Goal: Information Seeking & Learning: Learn about a topic

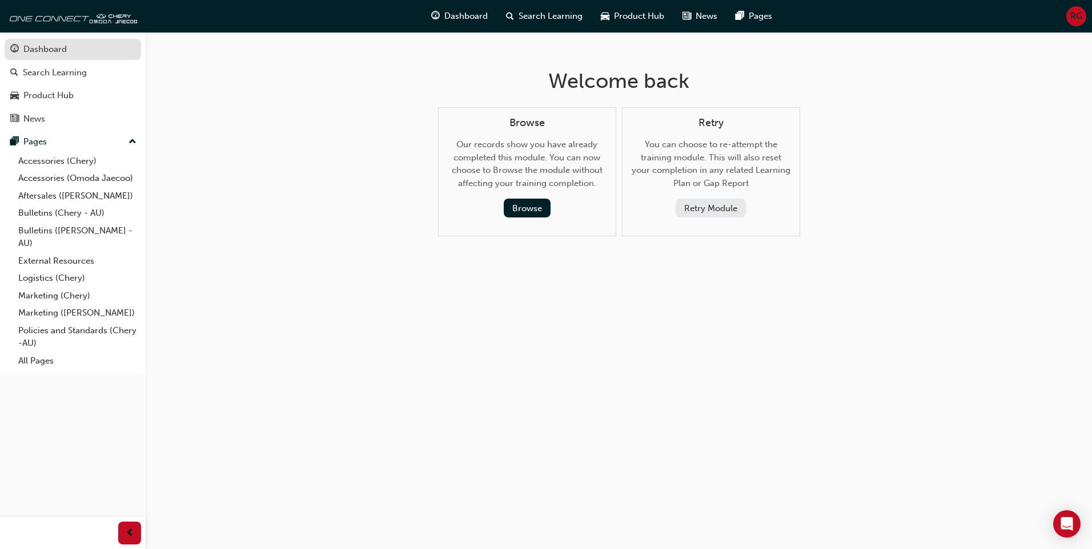
click at [62, 49] on div "Dashboard" at bounding box center [44, 49] width 43 height 13
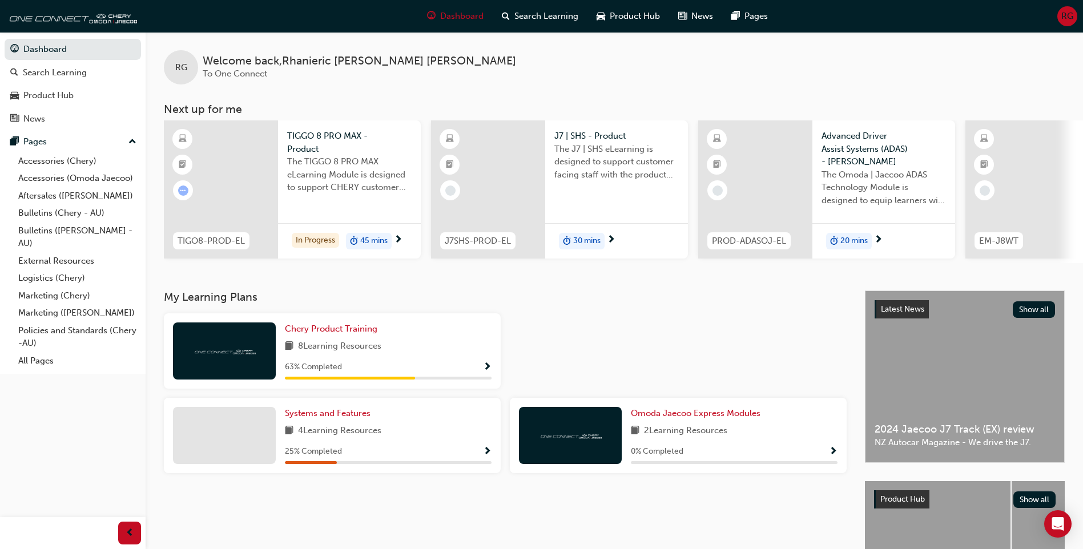
click at [324, 196] on div "The TIGGO 8 PRO MAX eLearning Module is designed to support CHERY customer faci…" at bounding box center [349, 178] width 124 height 46
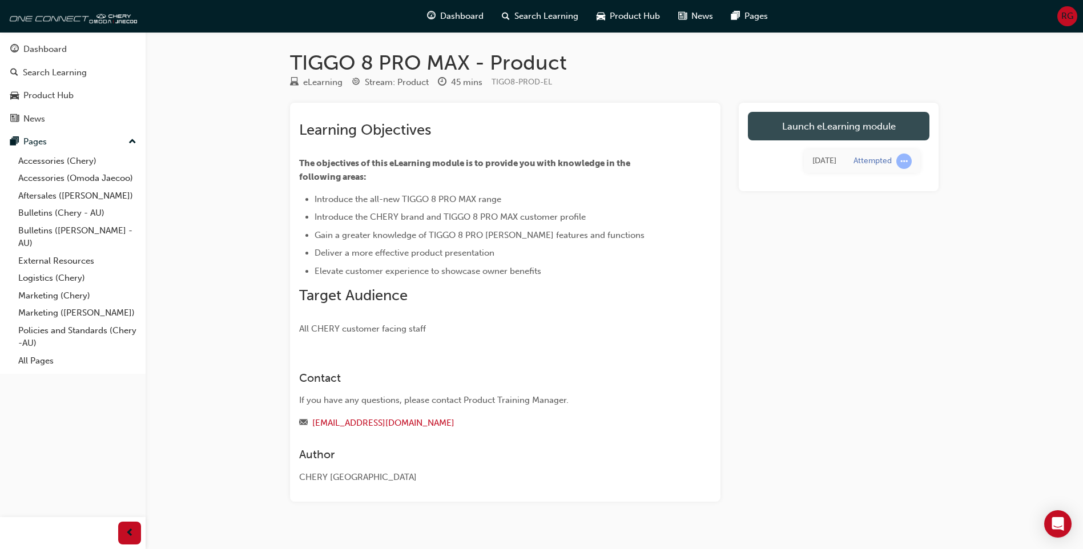
click at [824, 130] on link "Launch eLearning module" at bounding box center [839, 126] width 182 height 29
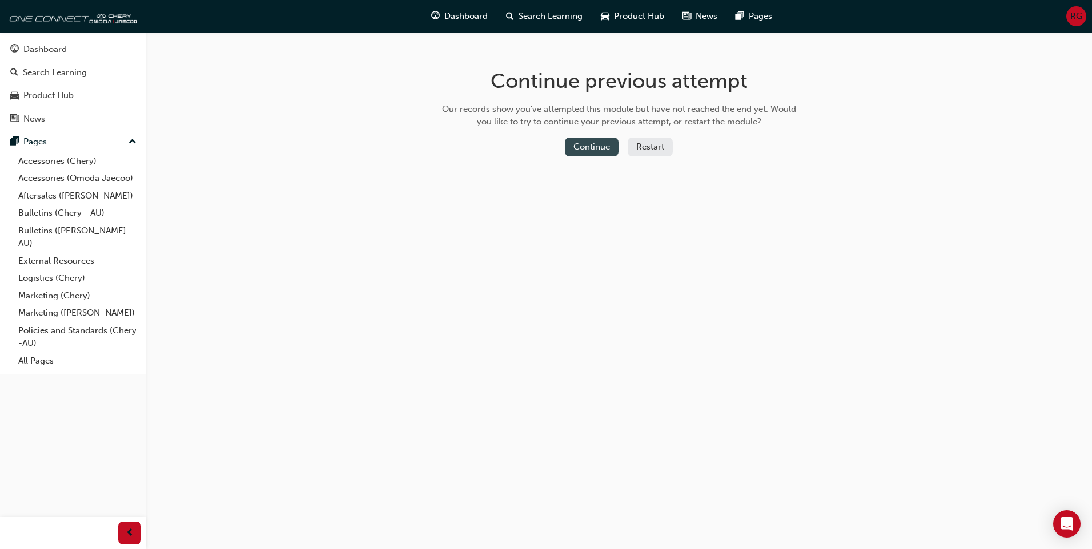
click at [600, 147] on button "Continue" at bounding box center [592, 147] width 54 height 19
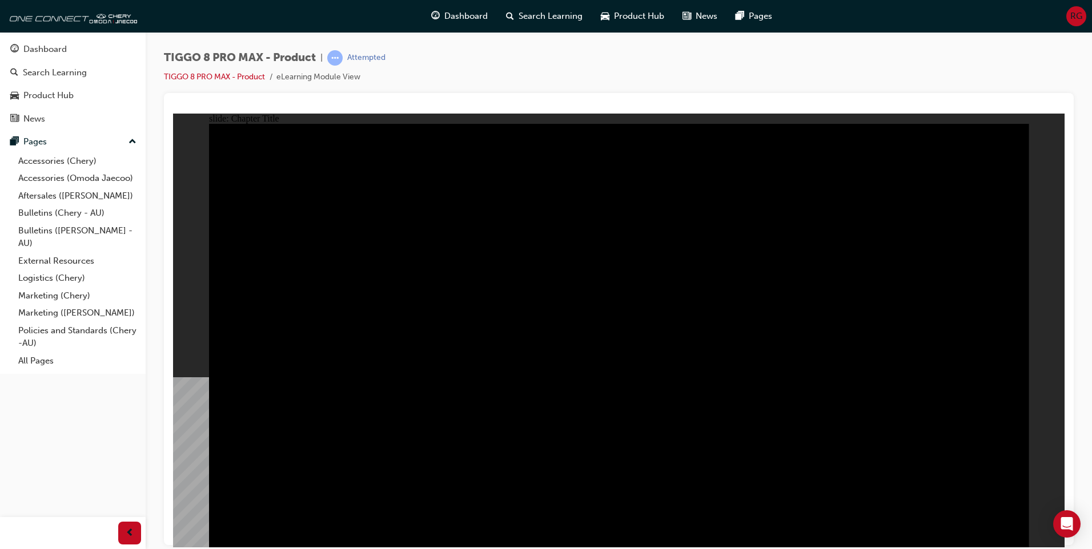
radio input "true"
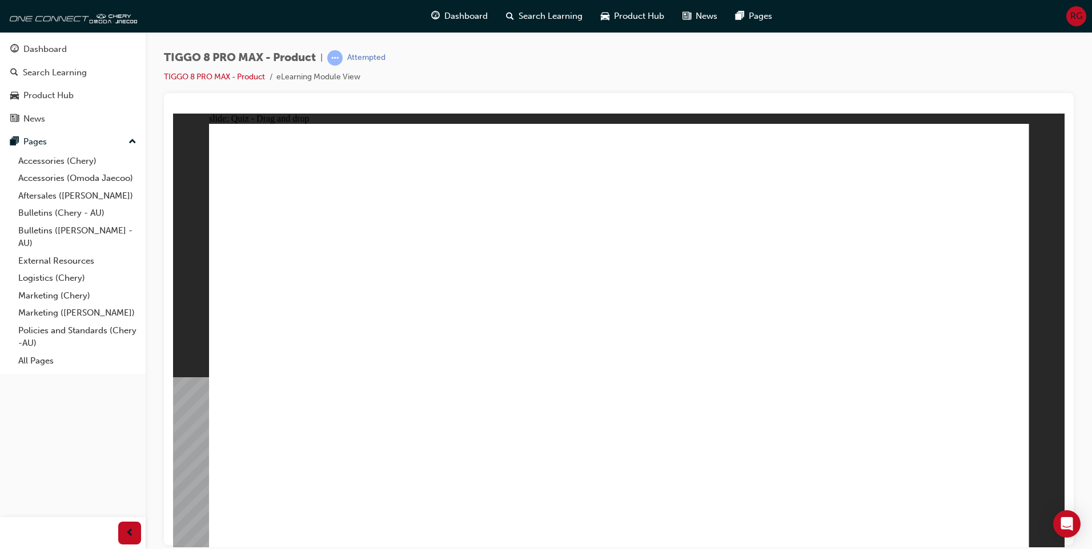
drag, startPoint x: 795, startPoint y: 172, endPoint x: 810, endPoint y: 160, distance: 19.4
drag, startPoint x: 830, startPoint y: 243, endPoint x: 937, endPoint y: 357, distance: 156.3
drag, startPoint x: 674, startPoint y: 260, endPoint x: 632, endPoint y: 373, distance: 120.7
drag, startPoint x: 557, startPoint y: 167, endPoint x: 758, endPoint y: 355, distance: 275.1
drag, startPoint x: 959, startPoint y: 164, endPoint x: 382, endPoint y: 344, distance: 604.1
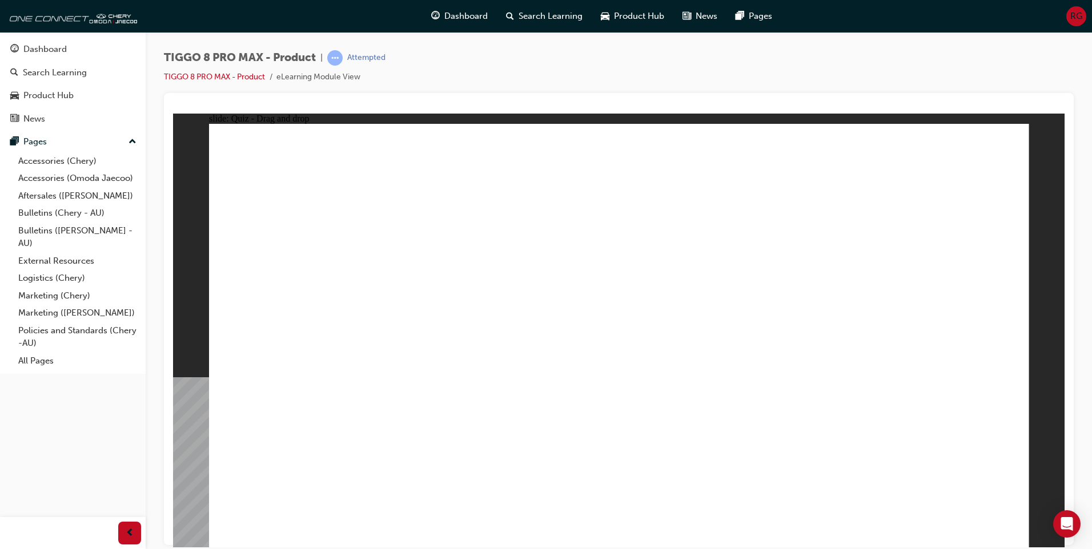
drag, startPoint x: 707, startPoint y: 175, endPoint x: 441, endPoint y: 356, distance: 322.6
checkbox input "true"
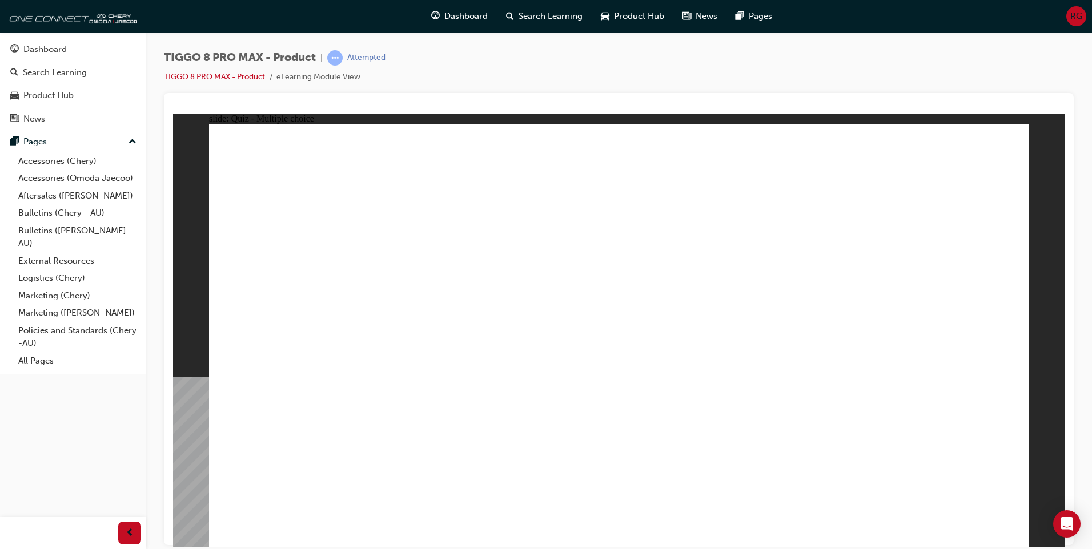
checkbox input "true"
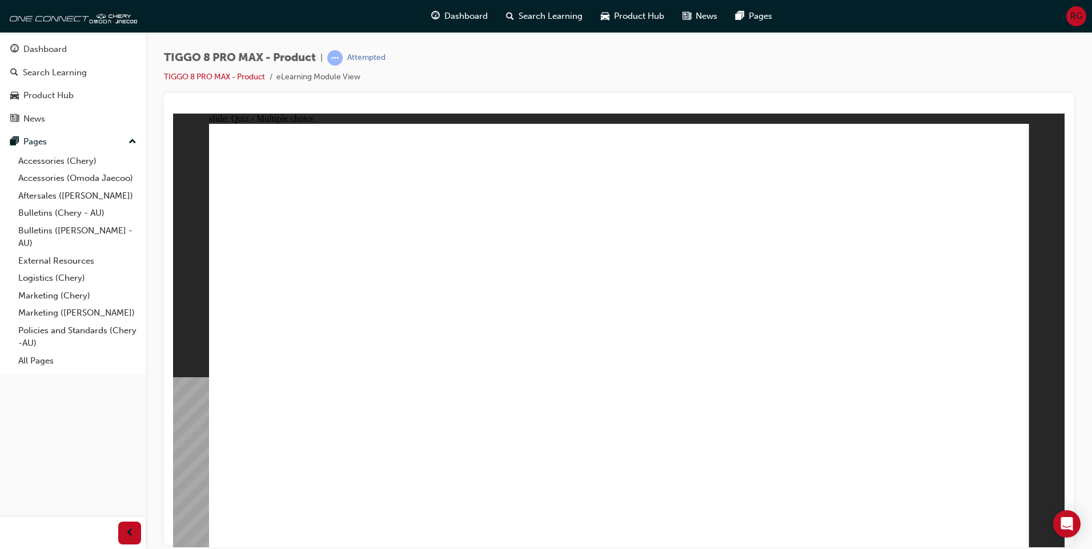
radio input "true"
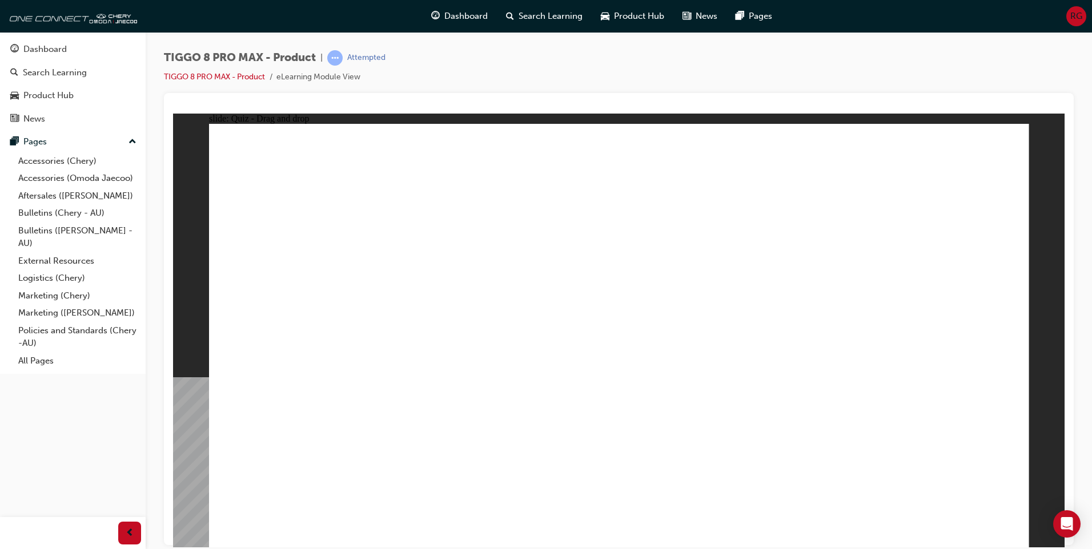
drag, startPoint x: 619, startPoint y: 168, endPoint x: 727, endPoint y: 389, distance: 245.9
drag, startPoint x: 787, startPoint y: 167, endPoint x: 712, endPoint y: 402, distance: 246.5
drag, startPoint x: 786, startPoint y: 192, endPoint x: 698, endPoint y: 405, distance: 230.4
drag, startPoint x: 926, startPoint y: 176, endPoint x: 831, endPoint y: 398, distance: 241.0
drag, startPoint x: 921, startPoint y: 207, endPoint x: 685, endPoint y: 430, distance: 324.3
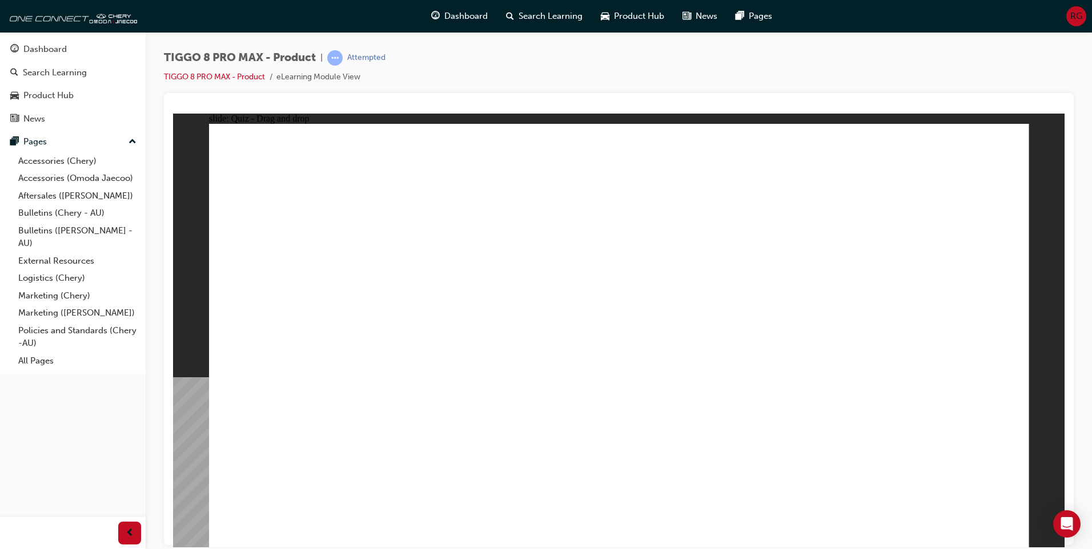
drag, startPoint x: 664, startPoint y: 204, endPoint x: 840, endPoint y: 439, distance: 293.6
drag, startPoint x: 799, startPoint y: 259, endPoint x: 691, endPoint y: 437, distance: 207.5
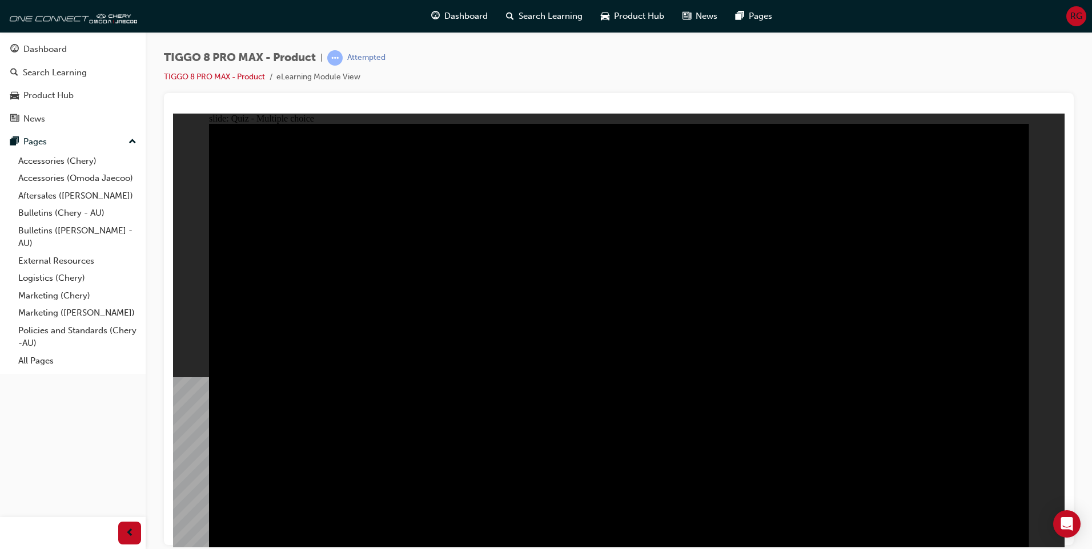
radio input "true"
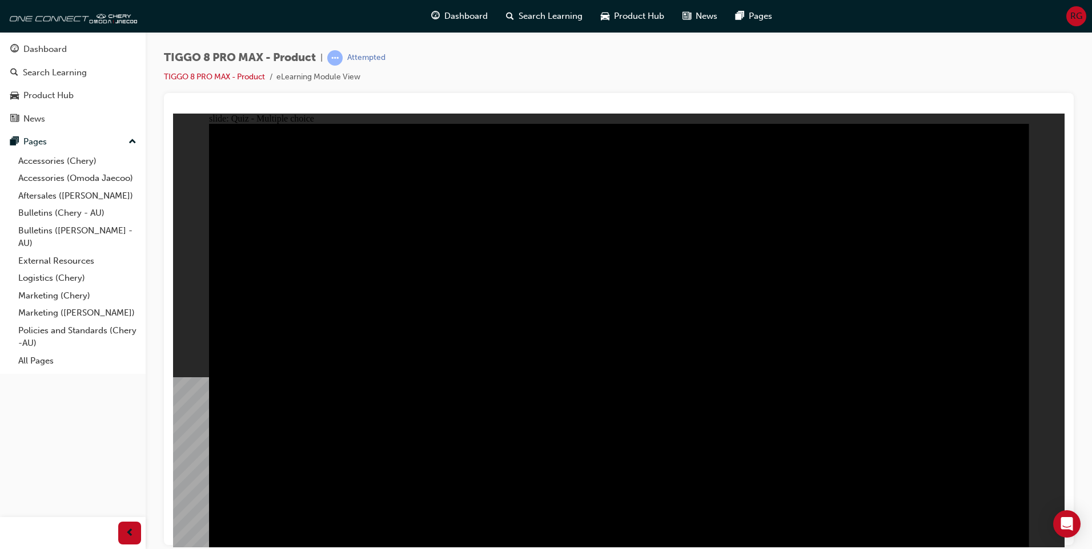
radio input "true"
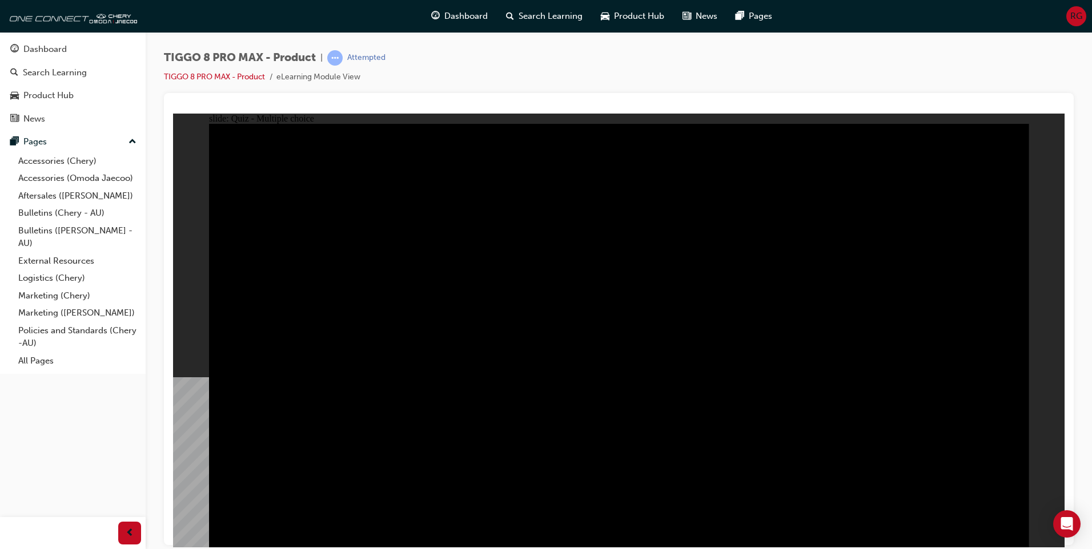
checkbox input "true"
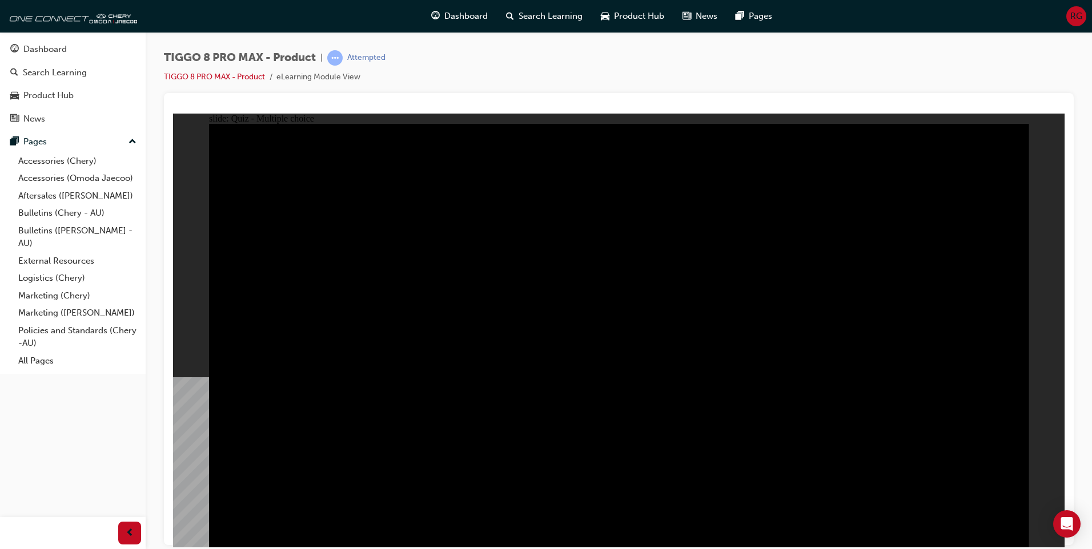
checkbox input "true"
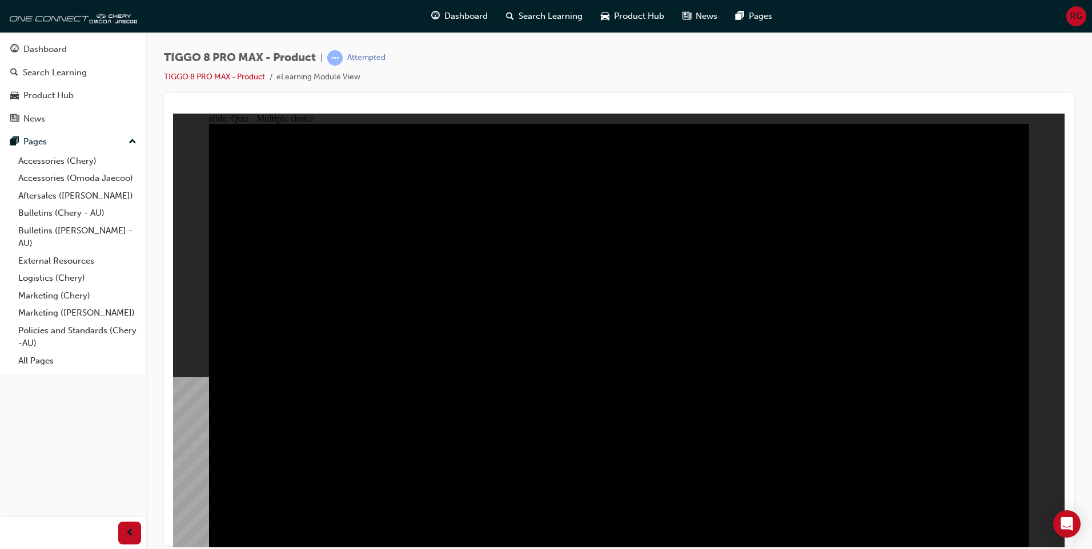
checkbox input "true"
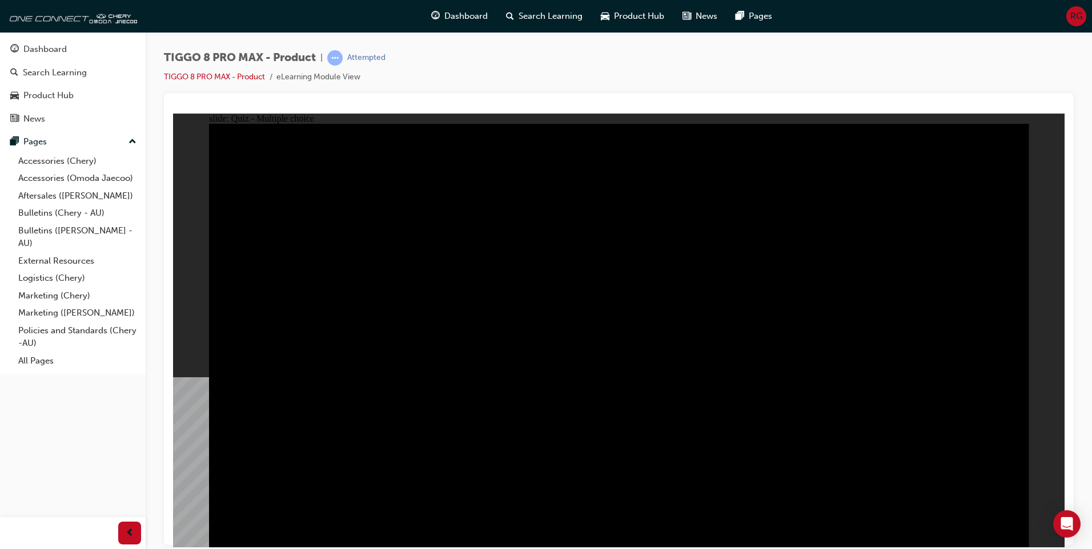
checkbox input "true"
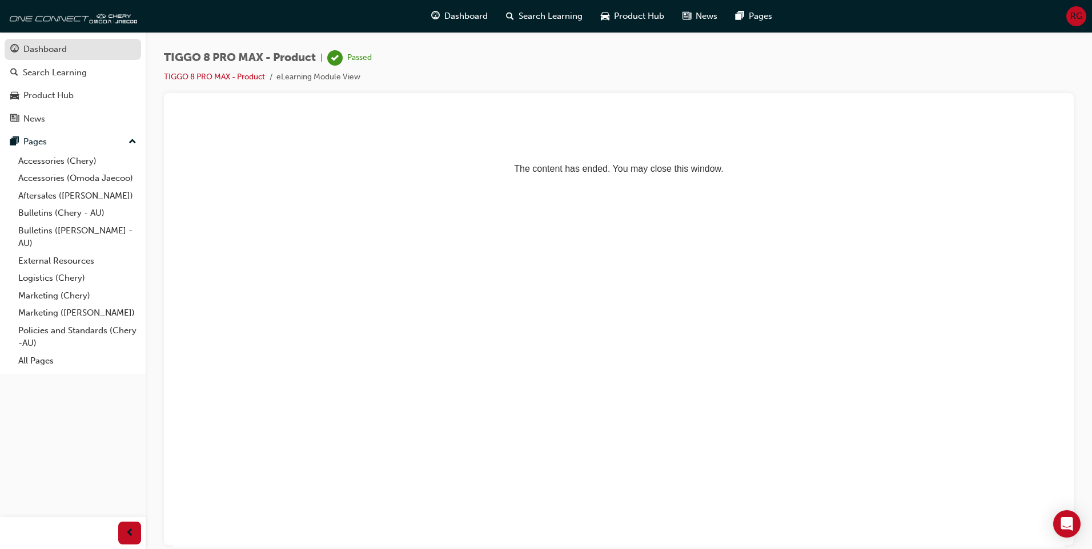
click at [47, 51] on div "Dashboard" at bounding box center [44, 49] width 43 height 13
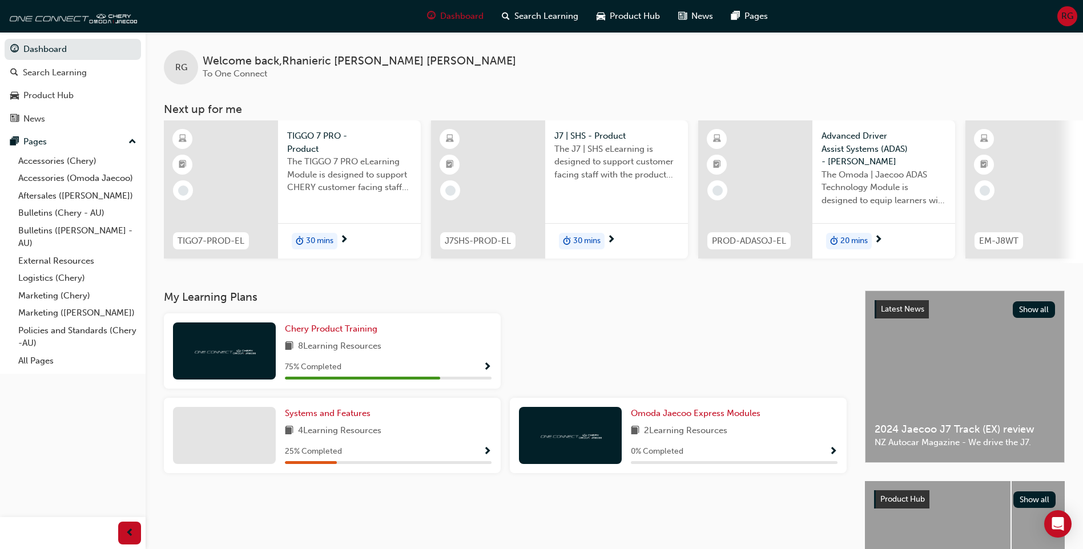
click at [240, 214] on div at bounding box center [221, 189] width 114 height 138
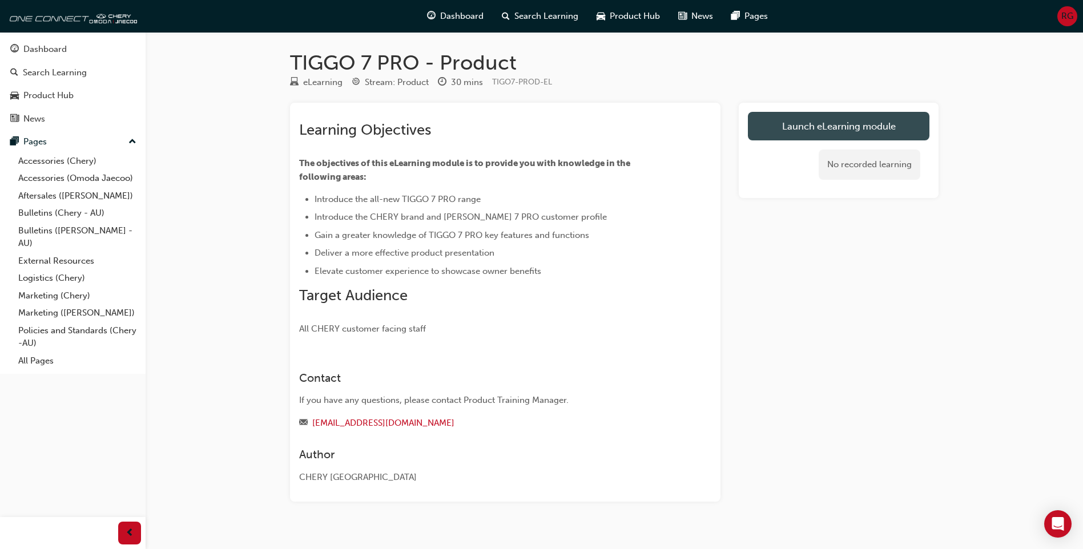
click at [891, 115] on link "Launch eLearning module" at bounding box center [839, 126] width 182 height 29
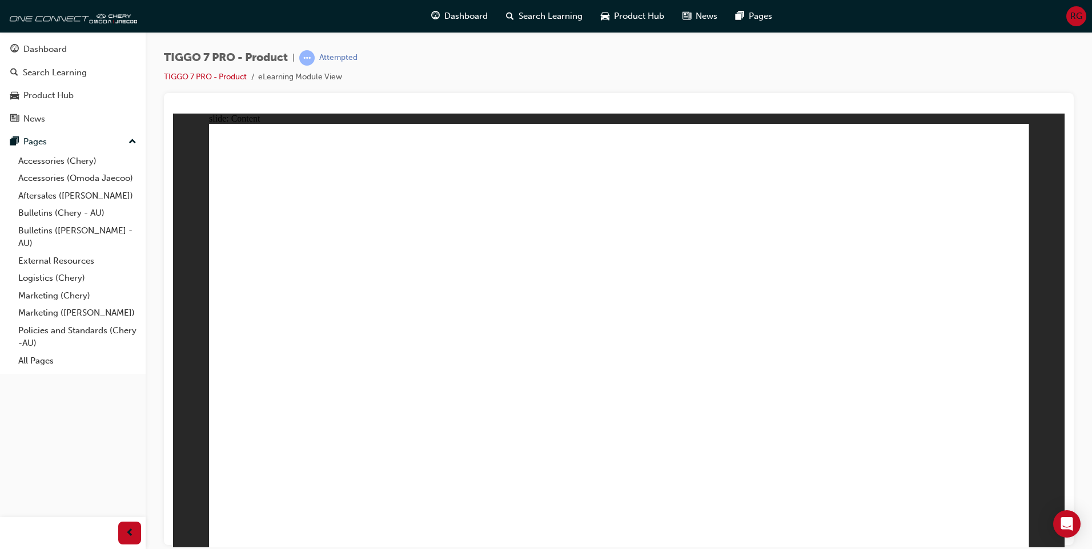
drag, startPoint x: 396, startPoint y: 201, endPoint x: 389, endPoint y: 368, distance: 167.4
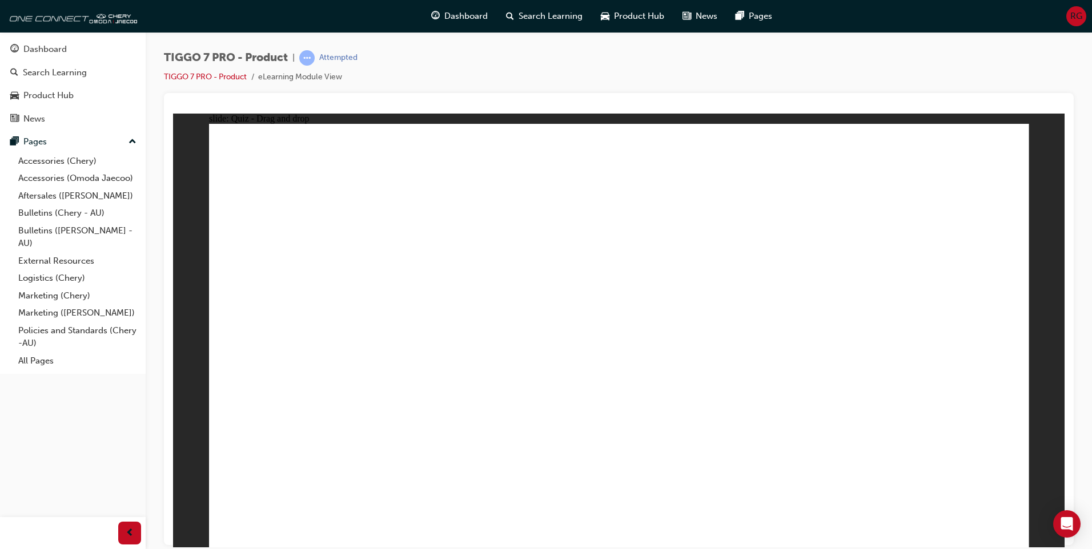
drag, startPoint x: 678, startPoint y: 252, endPoint x: 782, endPoint y: 367, distance: 155.2
drag, startPoint x: 939, startPoint y: 168, endPoint x: 482, endPoint y: 356, distance: 494.4
drag, startPoint x: 581, startPoint y: 171, endPoint x: 945, endPoint y: 361, distance: 410.9
drag, startPoint x: 835, startPoint y: 261, endPoint x: 650, endPoint y: 332, distance: 198.3
drag, startPoint x: 794, startPoint y: 166, endPoint x: 320, endPoint y: 343, distance: 505.1
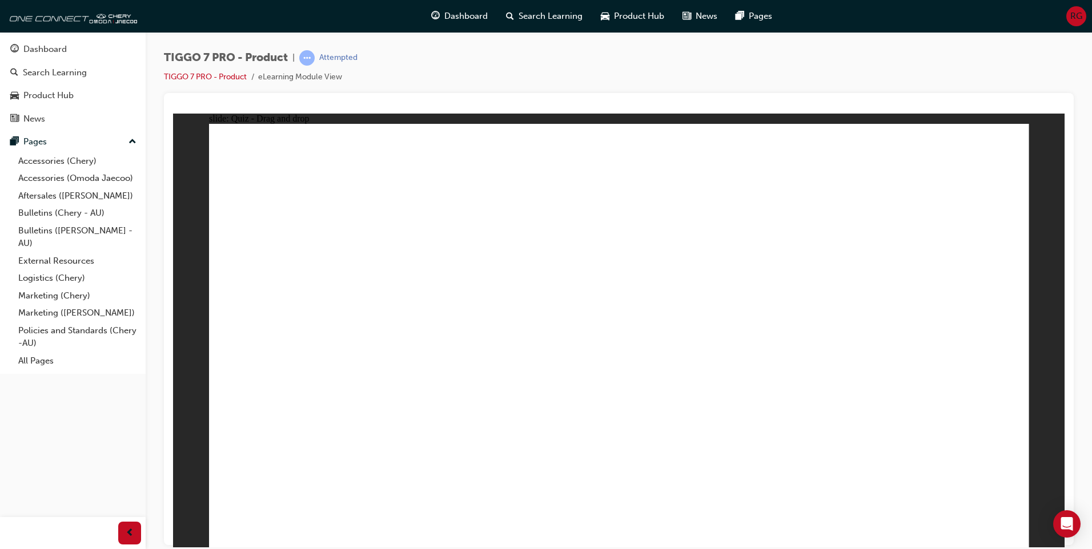
drag, startPoint x: 974, startPoint y: 219, endPoint x: 652, endPoint y: 439, distance: 389.9
drag, startPoint x: 809, startPoint y: 216, endPoint x: 351, endPoint y: 405, distance: 495.2
drag, startPoint x: 672, startPoint y: 216, endPoint x: 371, endPoint y: 448, distance: 380.3
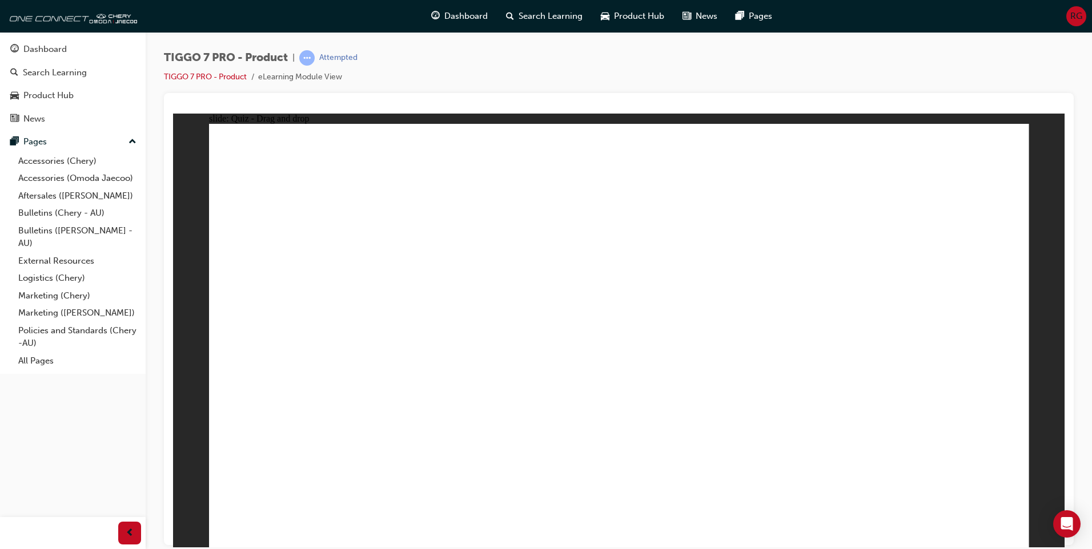
drag, startPoint x: 701, startPoint y: 168, endPoint x: 638, endPoint y: 405, distance: 245.3
drag, startPoint x: 580, startPoint y: 187, endPoint x: 353, endPoint y: 398, distance: 309.4
drag, startPoint x: 699, startPoint y: 205, endPoint x: 469, endPoint y: 348, distance: 271.1
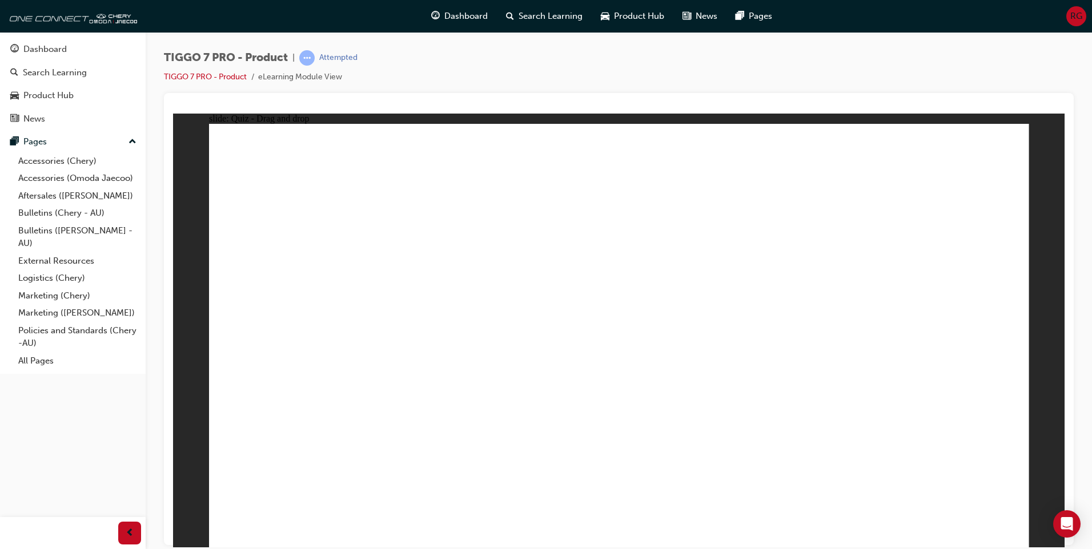
drag, startPoint x: 590, startPoint y: 200, endPoint x: 448, endPoint y: 392, distance: 238.9
drag, startPoint x: 967, startPoint y: 208, endPoint x: 738, endPoint y: 402, distance: 299.7
drag, startPoint x: 767, startPoint y: 243, endPoint x: 772, endPoint y: 392, distance: 149.1
drag, startPoint x: 690, startPoint y: 243, endPoint x: 857, endPoint y: 383, distance: 218.1
drag, startPoint x: 864, startPoint y: 240, endPoint x: 645, endPoint y: 398, distance: 270.3
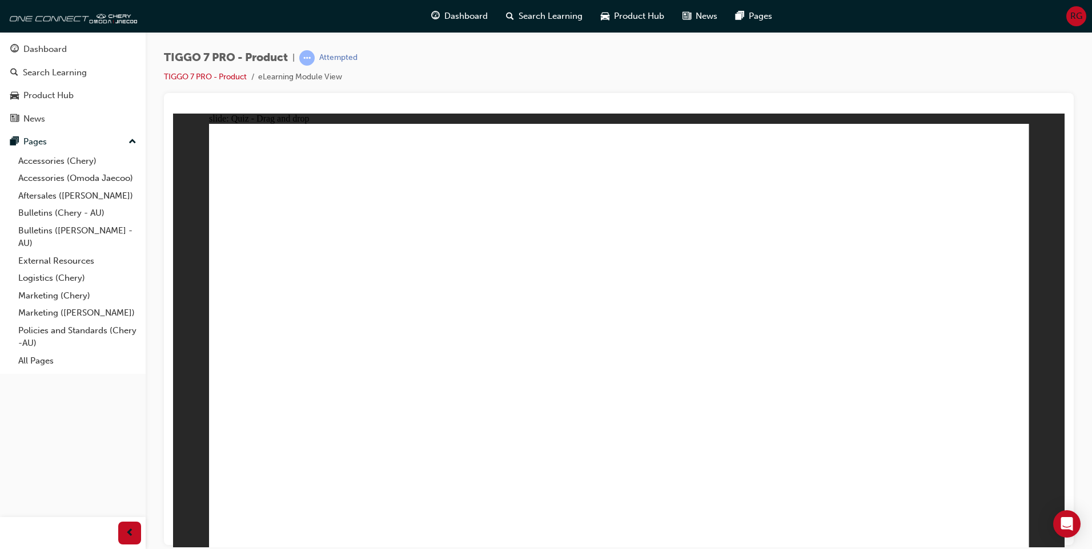
drag, startPoint x: 779, startPoint y: 172, endPoint x: 697, endPoint y: 433, distance: 273.4
drag, startPoint x: 786, startPoint y: 200, endPoint x: 778, endPoint y: 412, distance: 212.0
drag, startPoint x: 868, startPoint y: 208, endPoint x: 844, endPoint y: 383, distance: 176.3
drag, startPoint x: 833, startPoint y: 238, endPoint x: 647, endPoint y: 425, distance: 263.6
drag, startPoint x: 968, startPoint y: 165, endPoint x: 748, endPoint y: 423, distance: 339.4
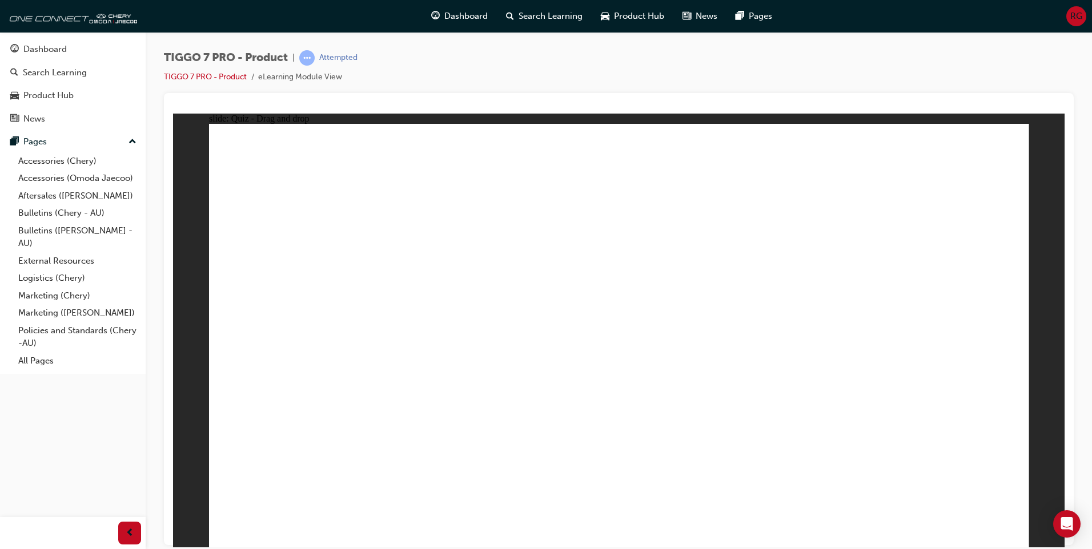
drag, startPoint x: 983, startPoint y: 197, endPoint x: 780, endPoint y: 404, distance: 289.9
drag, startPoint x: 815, startPoint y: 194, endPoint x: 478, endPoint y: 331, distance: 364.2
drag, startPoint x: 623, startPoint y: 207, endPoint x: 458, endPoint y: 329, distance: 204.5
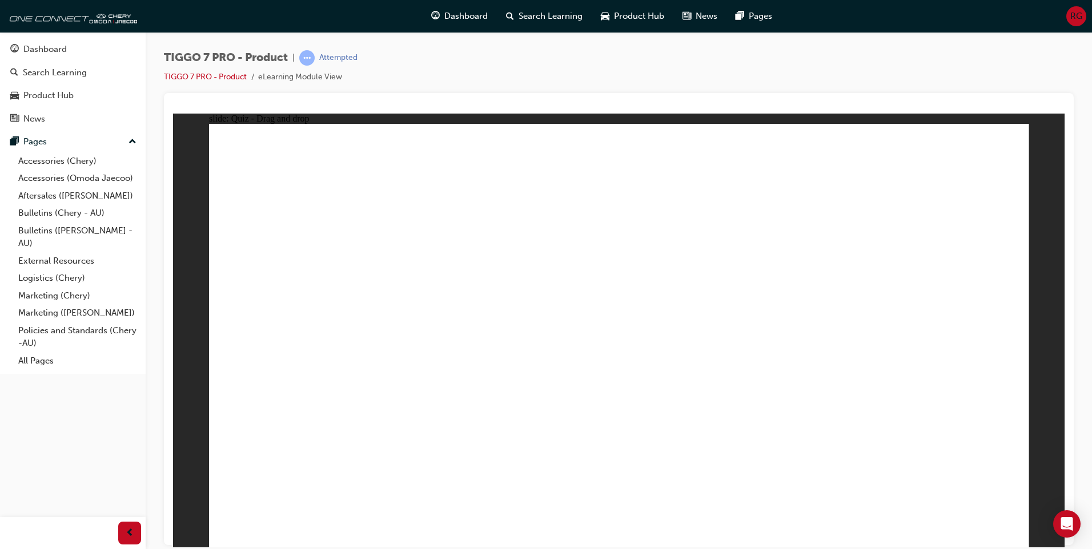
radio input "true"
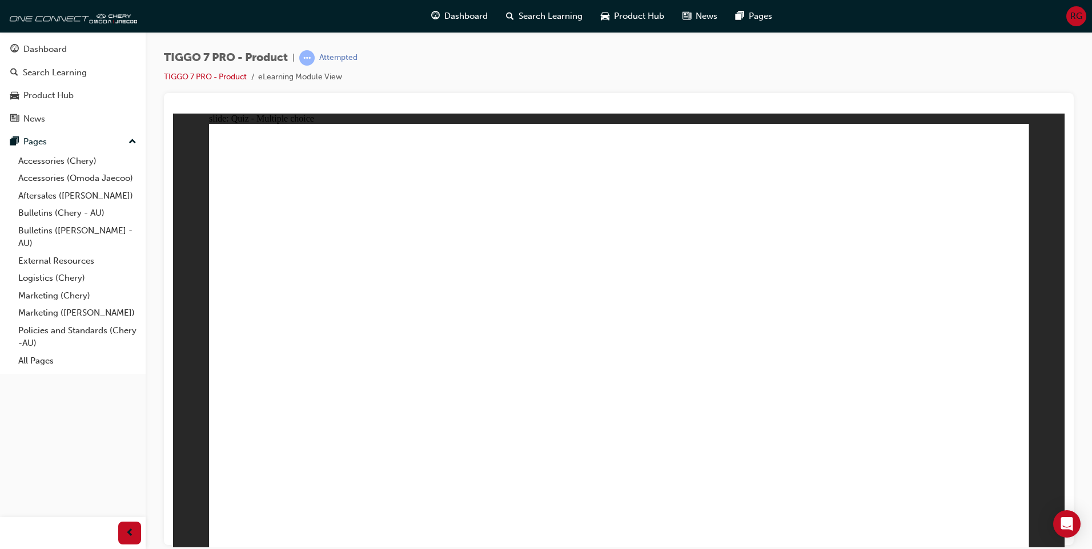
drag, startPoint x: 637, startPoint y: 173, endPoint x: 428, endPoint y: 413, distance: 318.5
drag, startPoint x: 663, startPoint y: 166, endPoint x: 417, endPoint y: 423, distance: 355.8
drag, startPoint x: 653, startPoint y: 167, endPoint x: 755, endPoint y: 425, distance: 277.4
drag, startPoint x: 795, startPoint y: 159, endPoint x: 399, endPoint y: 405, distance: 465.7
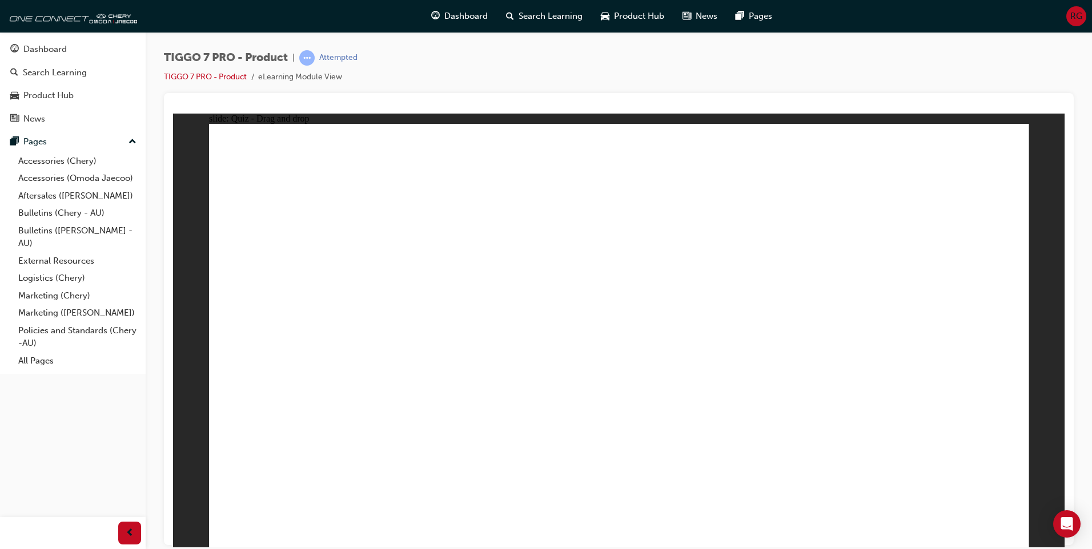
drag, startPoint x: 785, startPoint y: 170, endPoint x: 801, endPoint y: 403, distance: 233.5
drag, startPoint x: 943, startPoint y: 166, endPoint x: 396, endPoint y: 414, distance: 600.0
drag, startPoint x: 935, startPoint y: 171, endPoint x: 704, endPoint y: 423, distance: 342.3
drag, startPoint x: 916, startPoint y: 195, endPoint x: 409, endPoint y: 396, distance: 545.6
drag, startPoint x: 975, startPoint y: 200, endPoint x: 844, endPoint y: 423, distance: 258.2
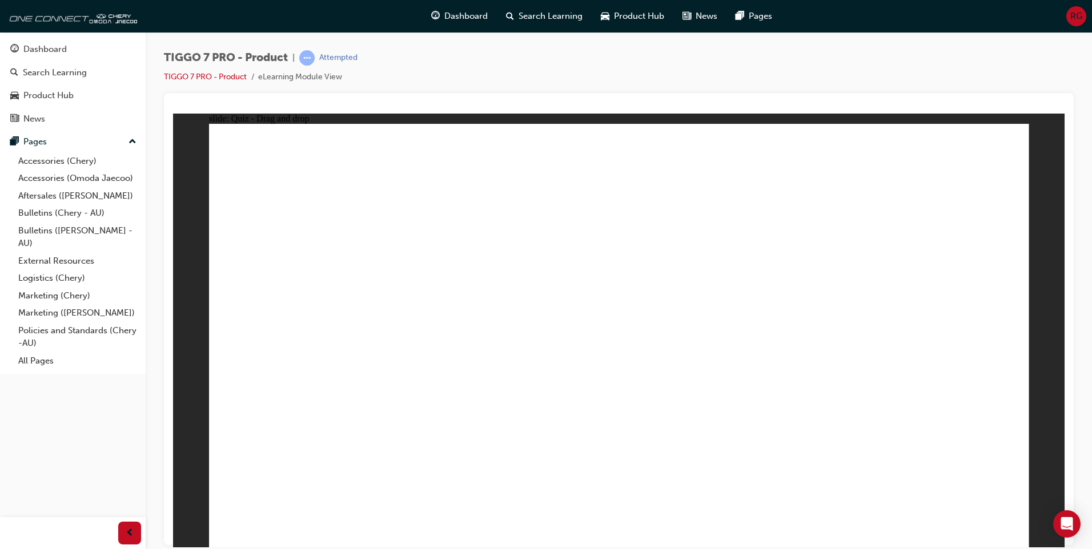
drag, startPoint x: 811, startPoint y: 230, endPoint x: 453, endPoint y: 415, distance: 403.5
drag, startPoint x: 759, startPoint y: 254, endPoint x: 686, endPoint y: 413, distance: 174.7
drag, startPoint x: 803, startPoint y: 204, endPoint x: 500, endPoint y: 391, distance: 356.1
drag, startPoint x: 782, startPoint y: 192, endPoint x: 801, endPoint y: 438, distance: 246.8
drag, startPoint x: 642, startPoint y: 197, endPoint x: 380, endPoint y: 413, distance: 339.9
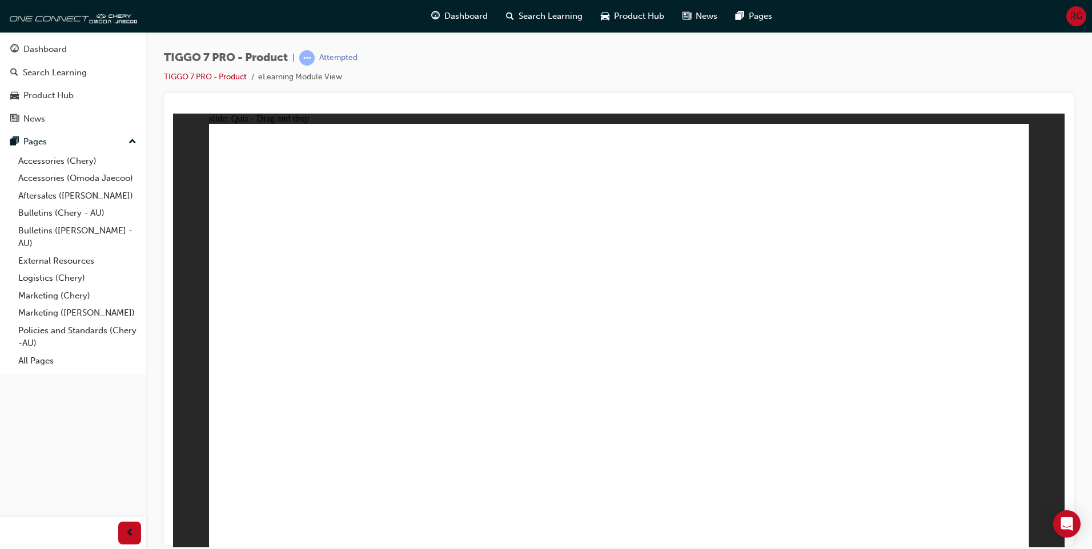
drag, startPoint x: 607, startPoint y: 198, endPoint x: 675, endPoint y: 443, distance: 254.3
radio input "true"
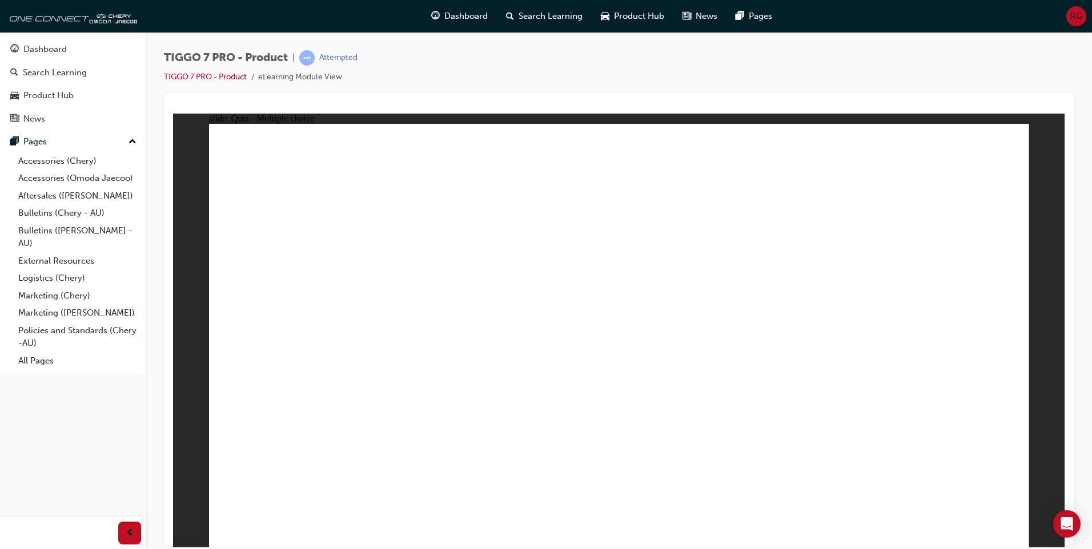
drag, startPoint x: 823, startPoint y: 259, endPoint x: 914, endPoint y: 351, distance: 128.8
drag, startPoint x: 700, startPoint y: 246, endPoint x: 647, endPoint y: 360, distance: 126.5
drag, startPoint x: 614, startPoint y: 166, endPoint x: 796, endPoint y: 346, distance: 256.4
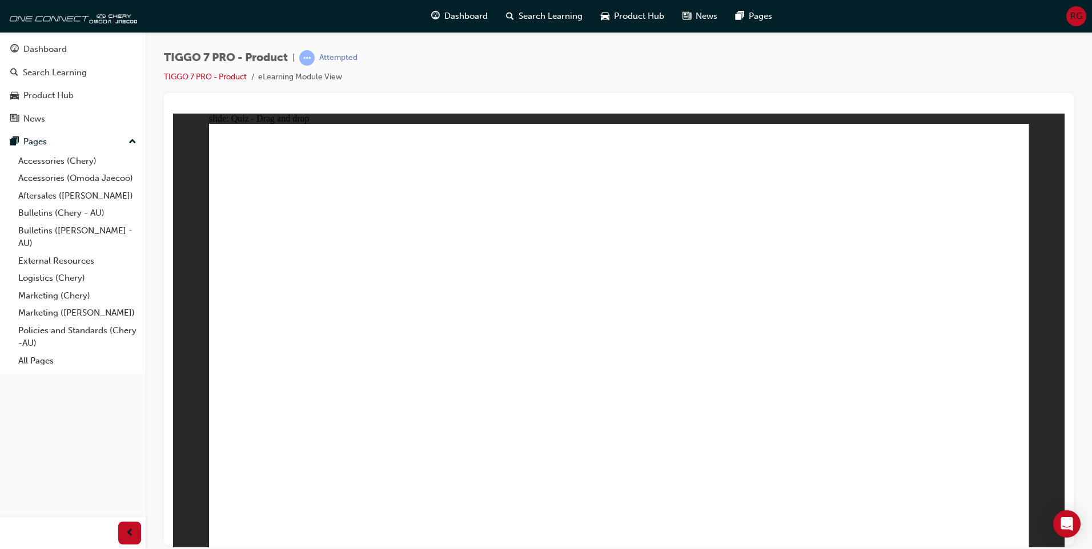
drag, startPoint x: 954, startPoint y: 163, endPoint x: 339, endPoint y: 335, distance: 639.2
drag, startPoint x: 742, startPoint y: 174, endPoint x: 474, endPoint y: 344, distance: 317.0
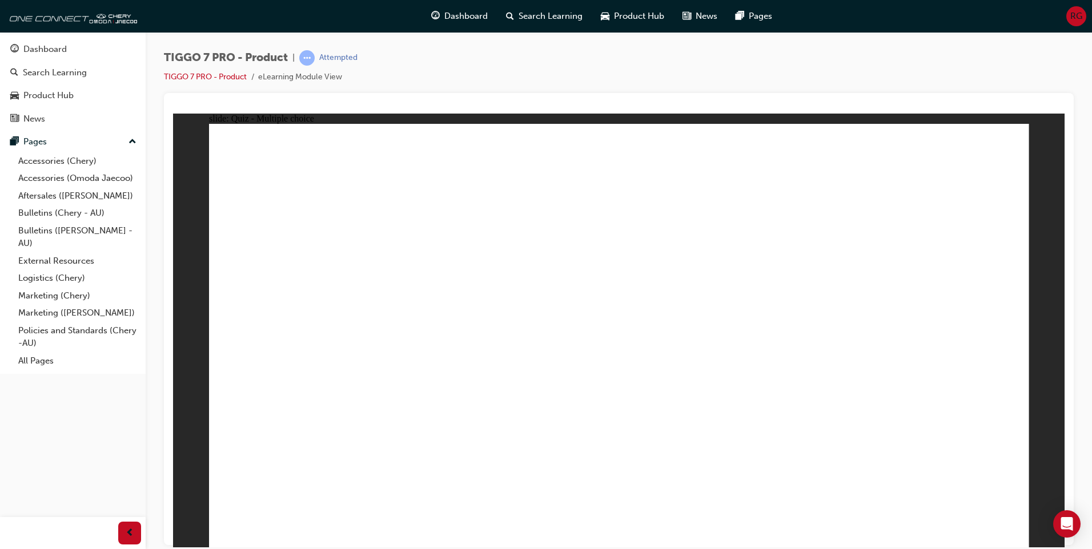
radio input "true"
